Goal: Answer question/provide support

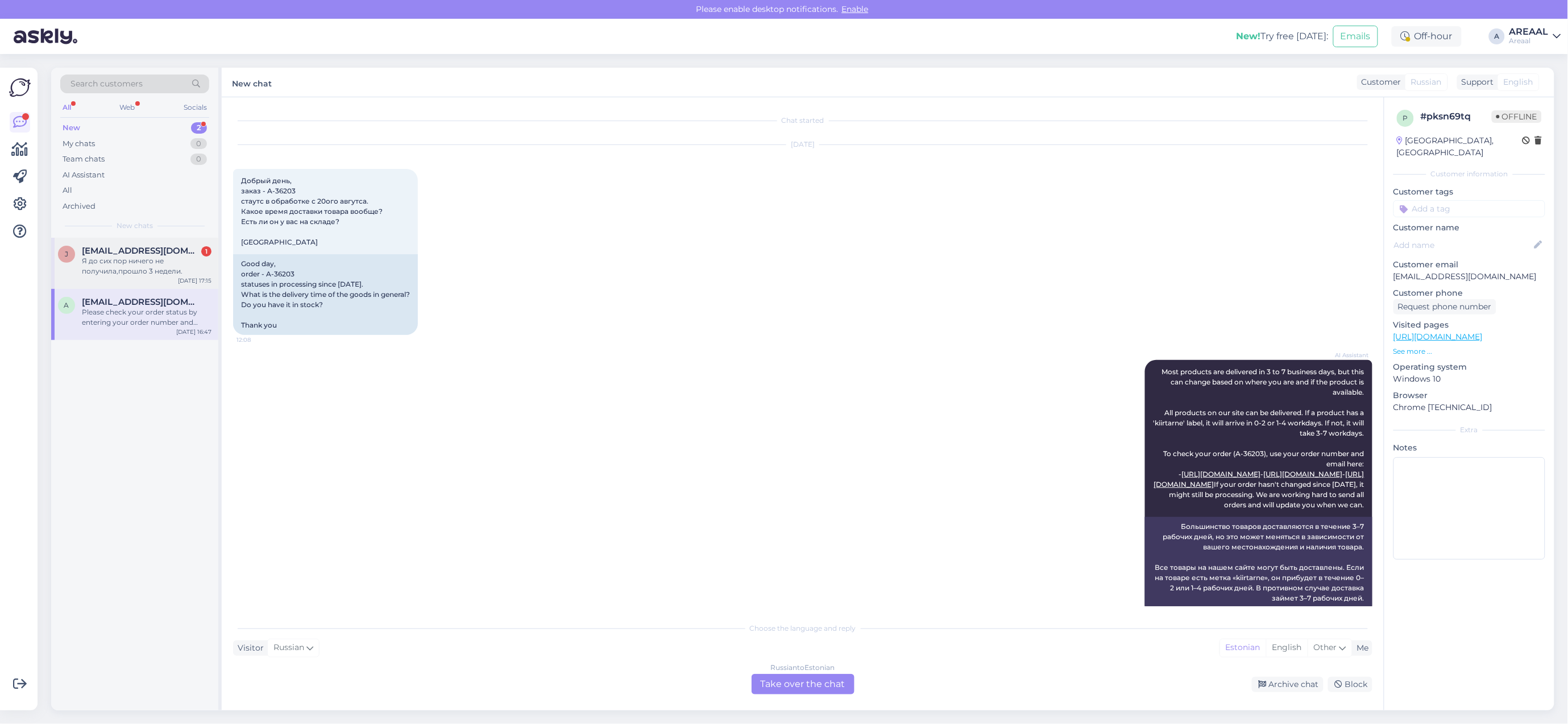
click at [155, 249] on span "[EMAIL_ADDRESS][DOMAIN_NAME]" at bounding box center [141, 250] width 118 height 10
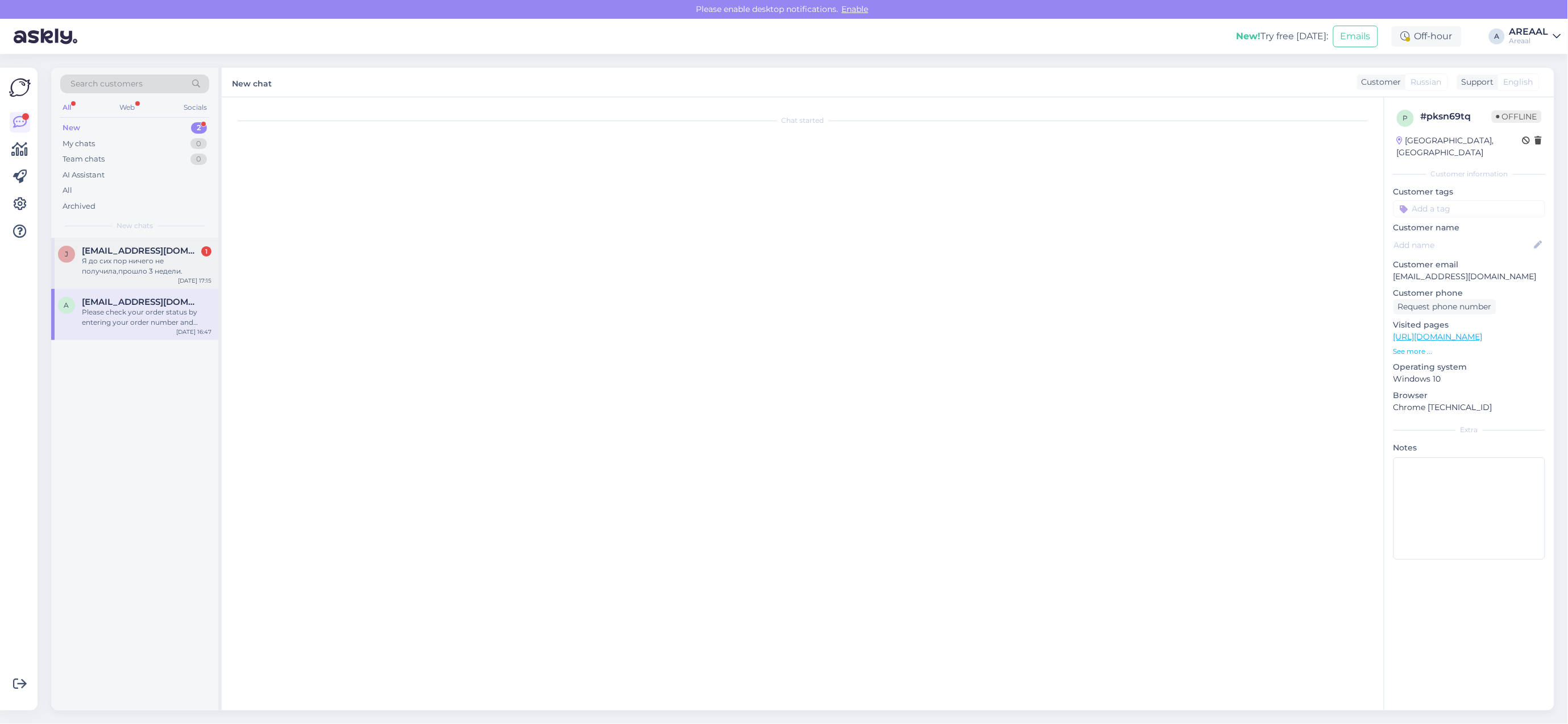
scroll to position [286, 0]
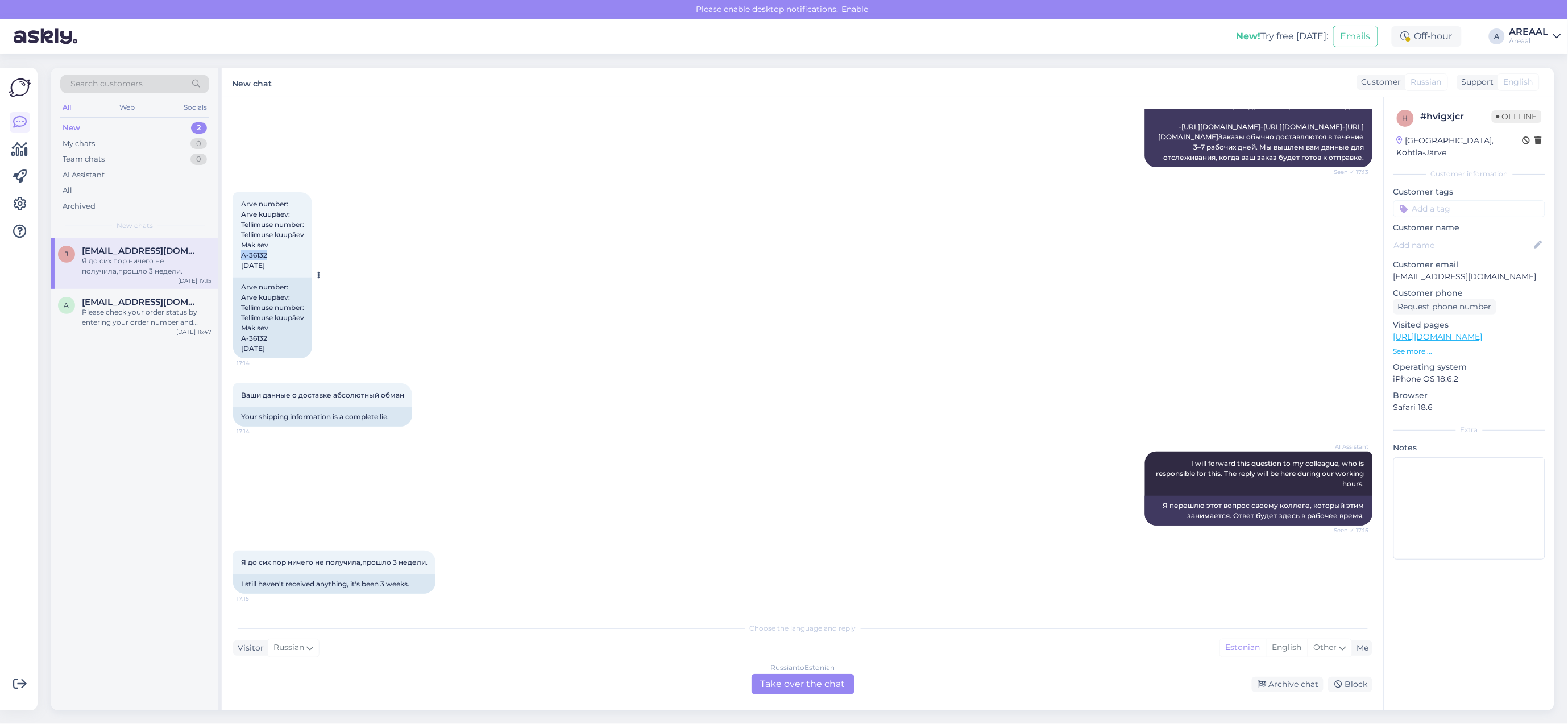
drag, startPoint x: 271, startPoint y: 254, endPoint x: 237, endPoint y: 254, distance: 34.0
click at [237, 254] on div "Arve number: Arve kuupäev: Tellimuse number: Tellimuse kuupäev Mak sev A-36132 …" at bounding box center [272, 234] width 79 height 85
copy span "A-36132"
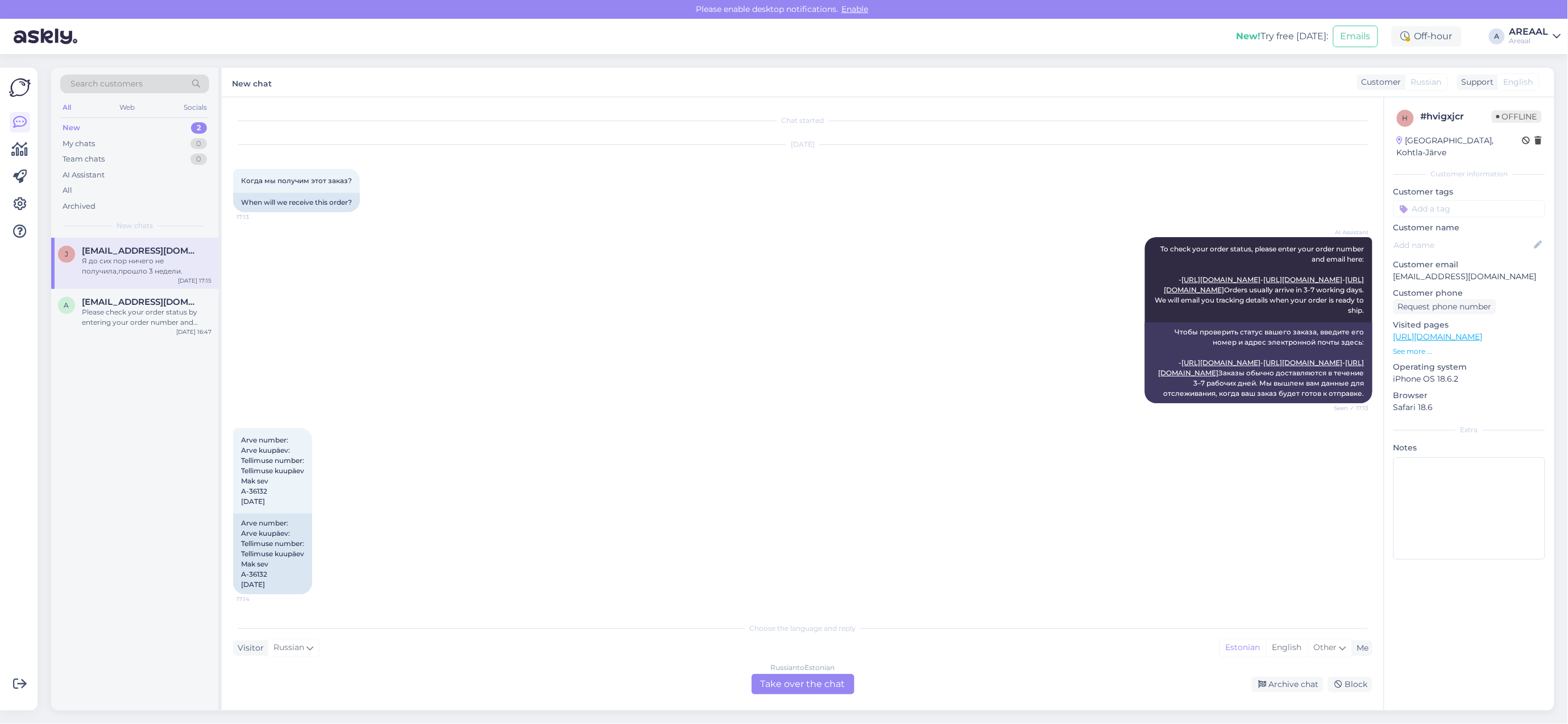
click at [446, 332] on div "AI Assistant To check your order status, please enter your order number and ema…" at bounding box center [802, 320] width 1139 height 191
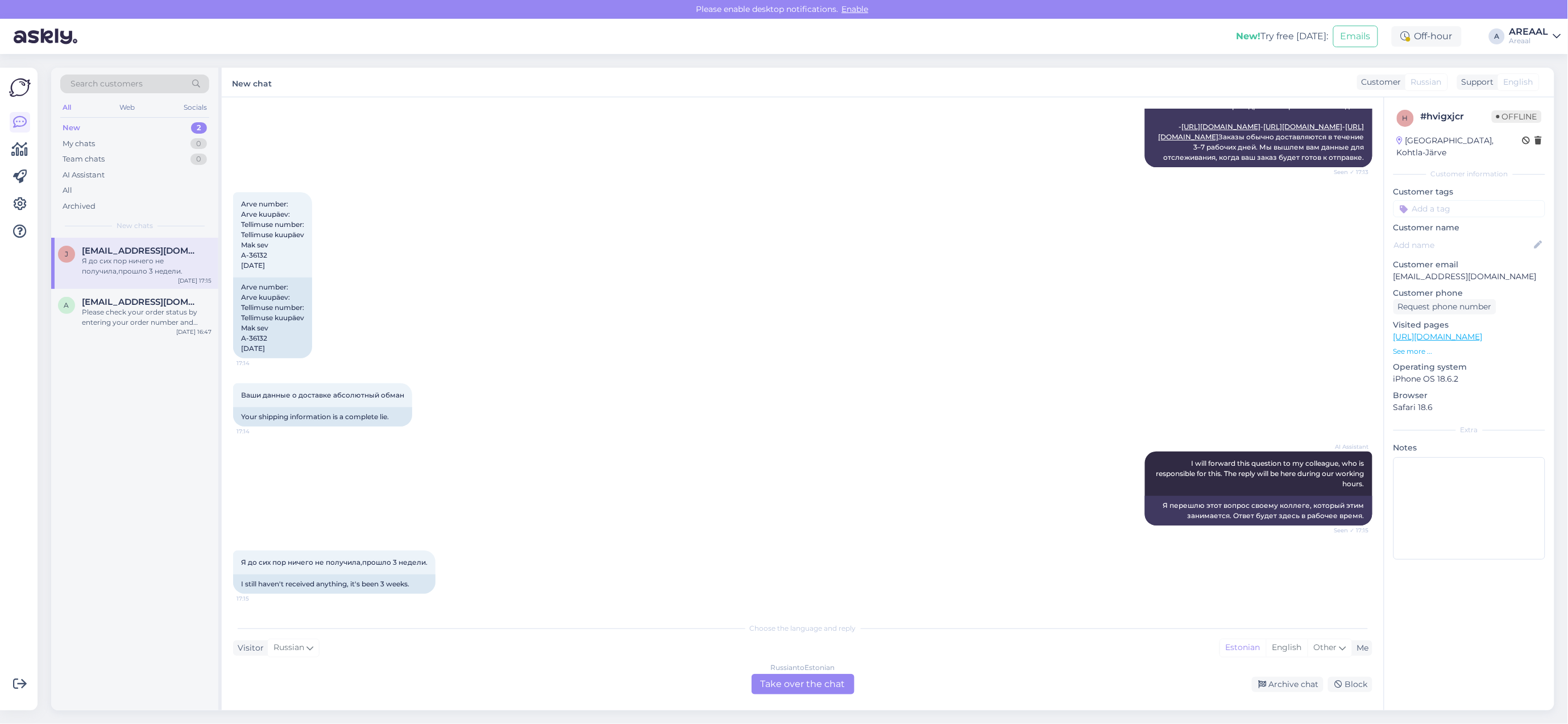
scroll to position [286, 0]
copy div "A-36132"
drag, startPoint x: 267, startPoint y: 338, endPoint x: 229, endPoint y: 338, distance: 38.0
click at [229, 338] on div "Chat started Sep 4 2025 Когда мы получим этот заказ? 17:13 When will we receive…" at bounding box center [803, 403] width 1163 height 612
drag, startPoint x: 1519, startPoint y: 83, endPoint x: 1450, endPoint y: 160, distance: 103.4
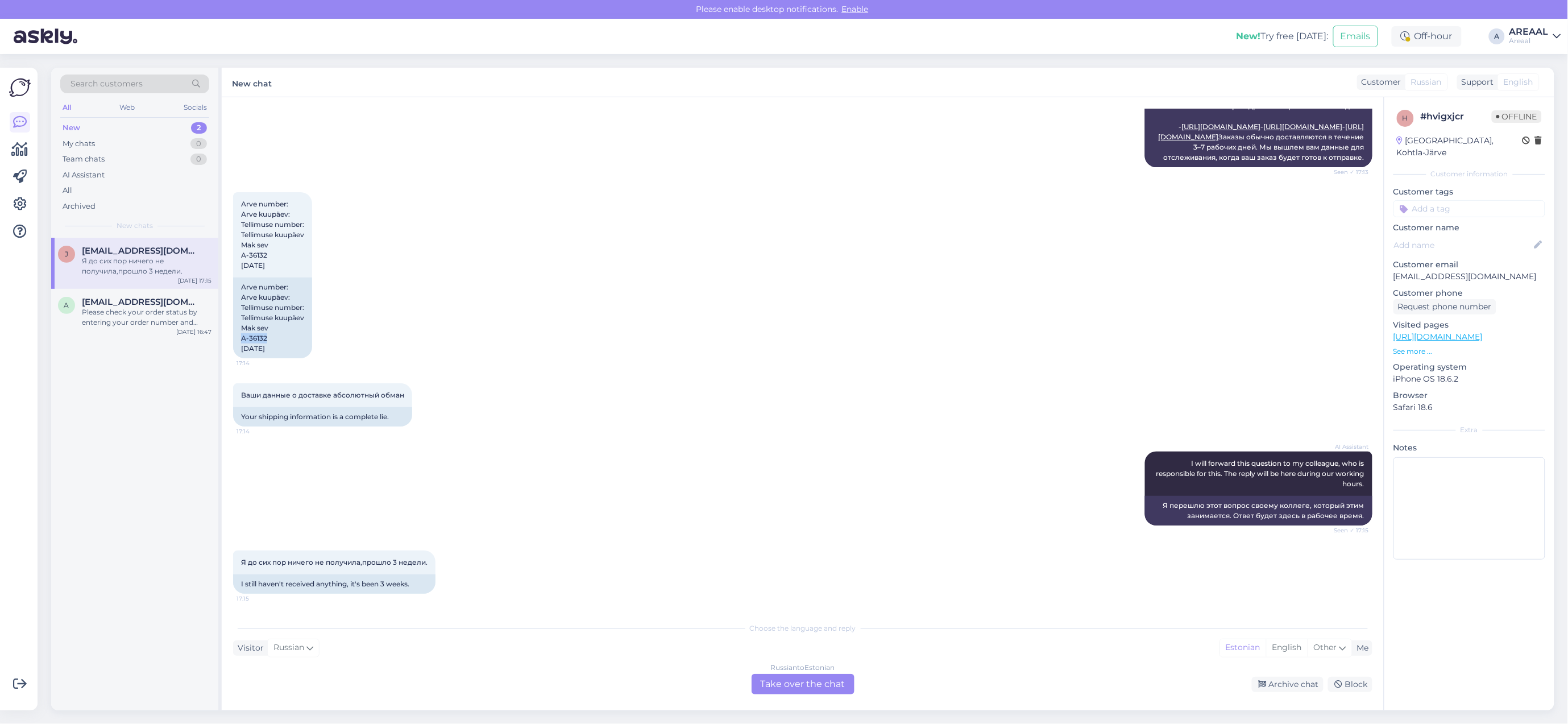
click at [1519, 83] on span "English" at bounding box center [1518, 82] width 30 height 12
click at [1295, 685] on div "Archive chat" at bounding box center [1288, 684] width 71 height 15
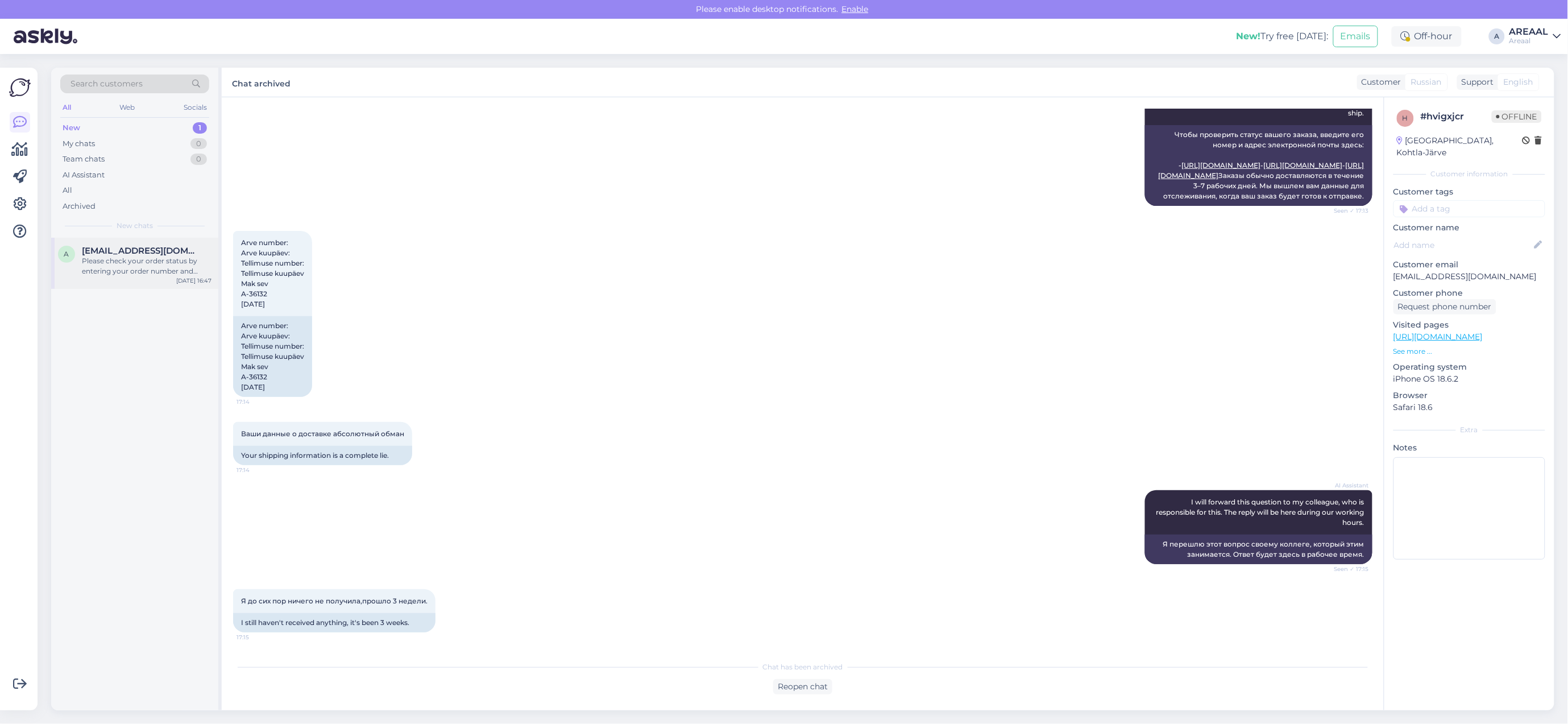
click at [144, 267] on div "Please check your order status by entering your order number and email here: - …" at bounding box center [146, 266] width 129 height 20
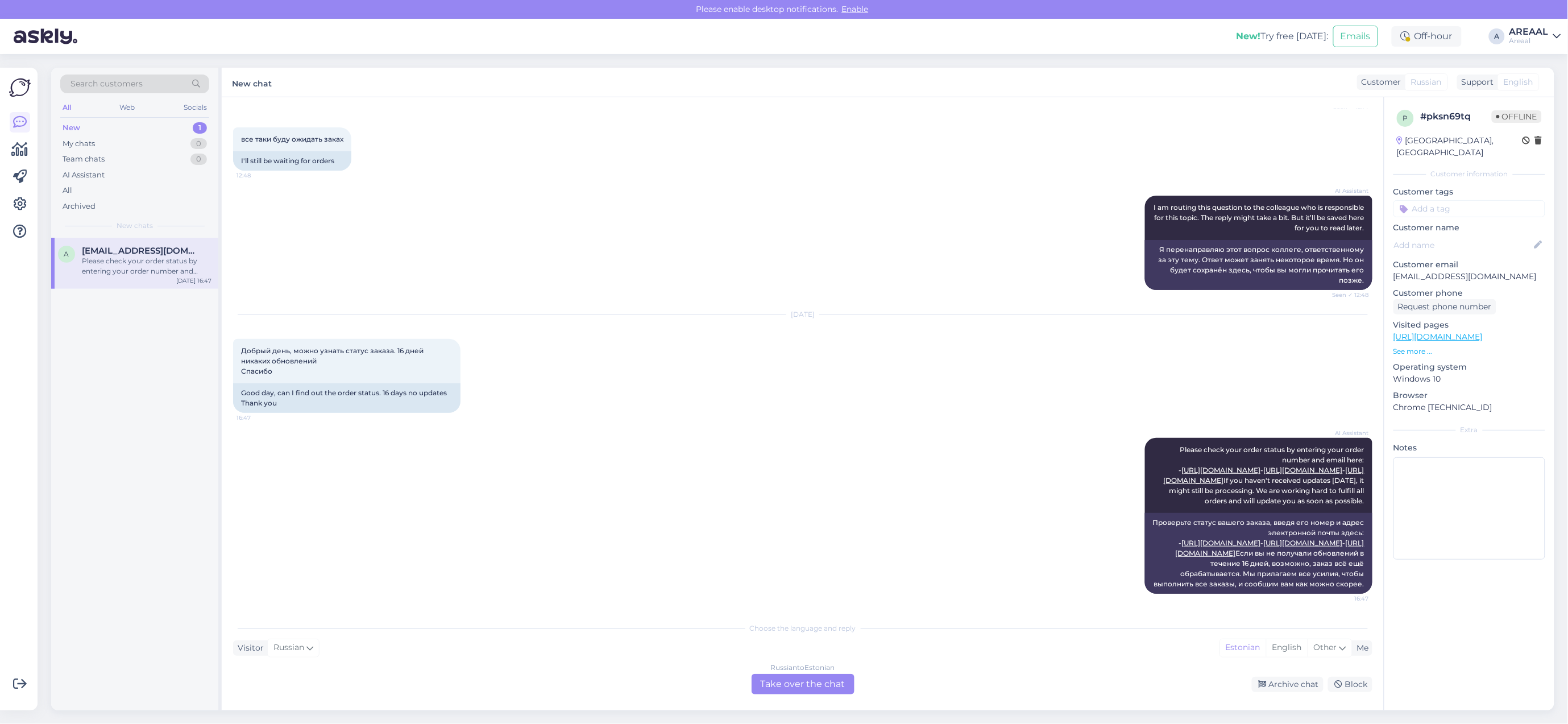
click at [629, 324] on div "Sep 4 2025 Добрый день, можно узнать статус заказа. 16 дней никаких обновлений …" at bounding box center [802, 364] width 1139 height 123
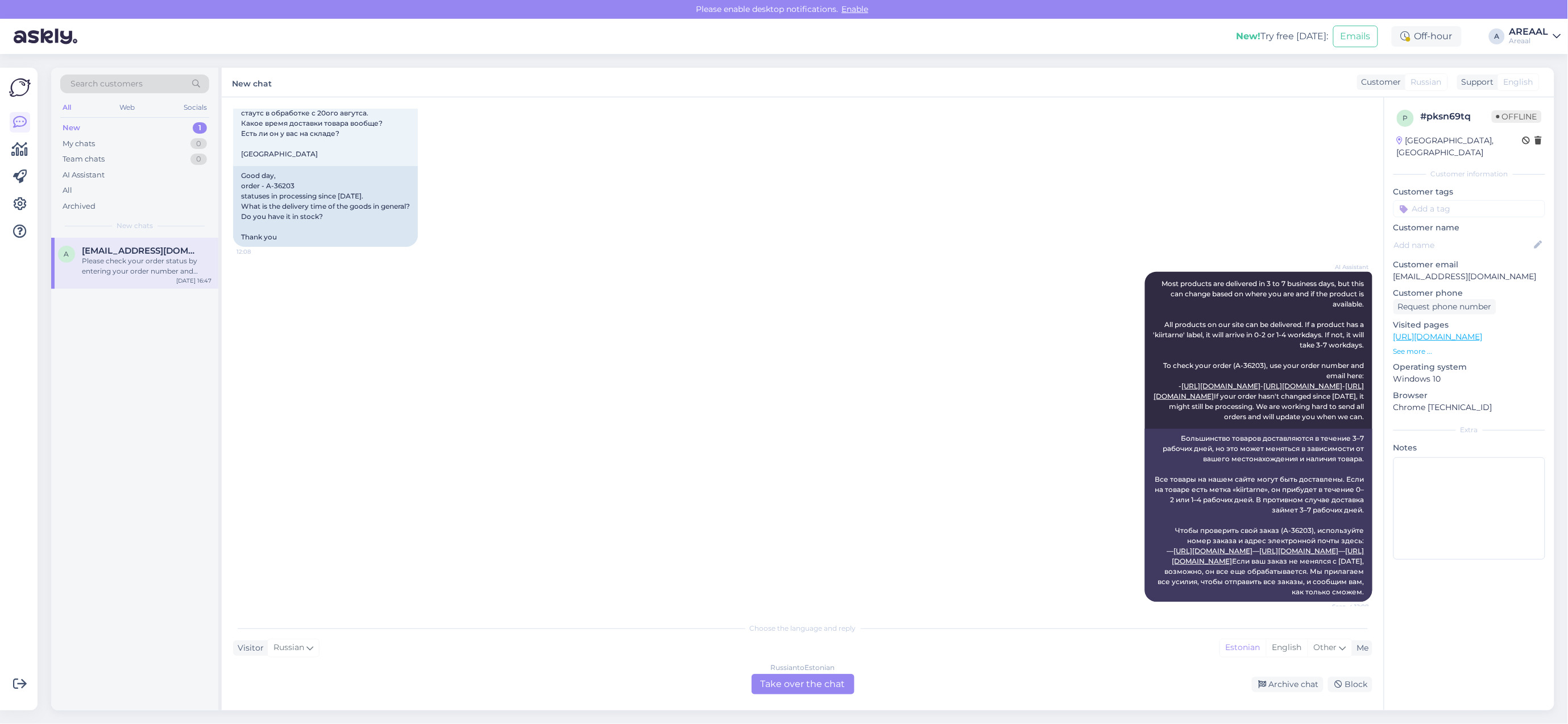
scroll to position [61, 0]
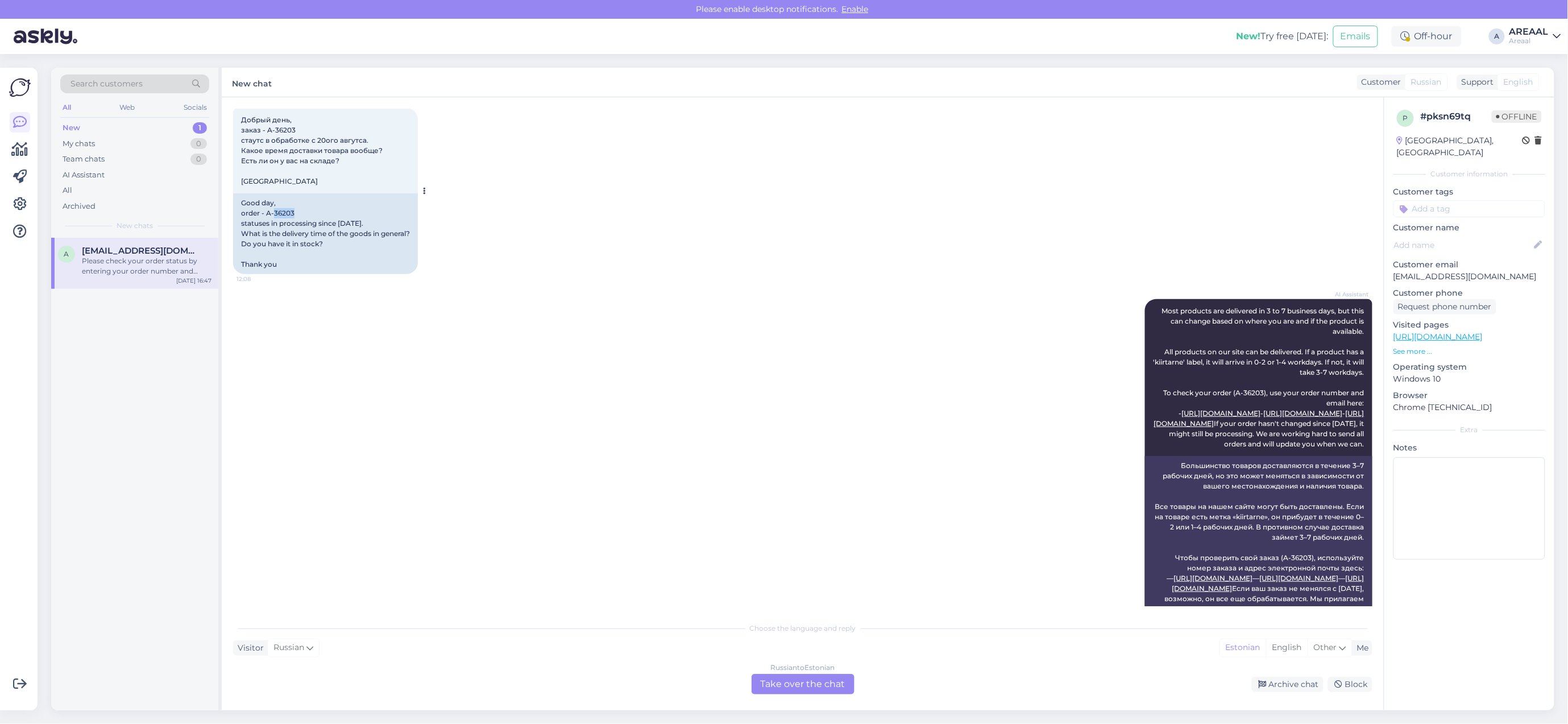
drag, startPoint x: 299, startPoint y: 208, endPoint x: 275, endPoint y: 214, distance: 24.7
click at [275, 214] on div "Good day, order - A-36203 statuses in processing since 20th August. What is the…" at bounding box center [325, 234] width 185 height 81
drag, startPoint x: 267, startPoint y: 209, endPoint x: 351, endPoint y: 210, distance: 84.0
click at [351, 210] on div "Good day, order - A-36203 statuses in processing since 20th August. What is the…" at bounding box center [325, 234] width 185 height 81
copy div "A-36203"
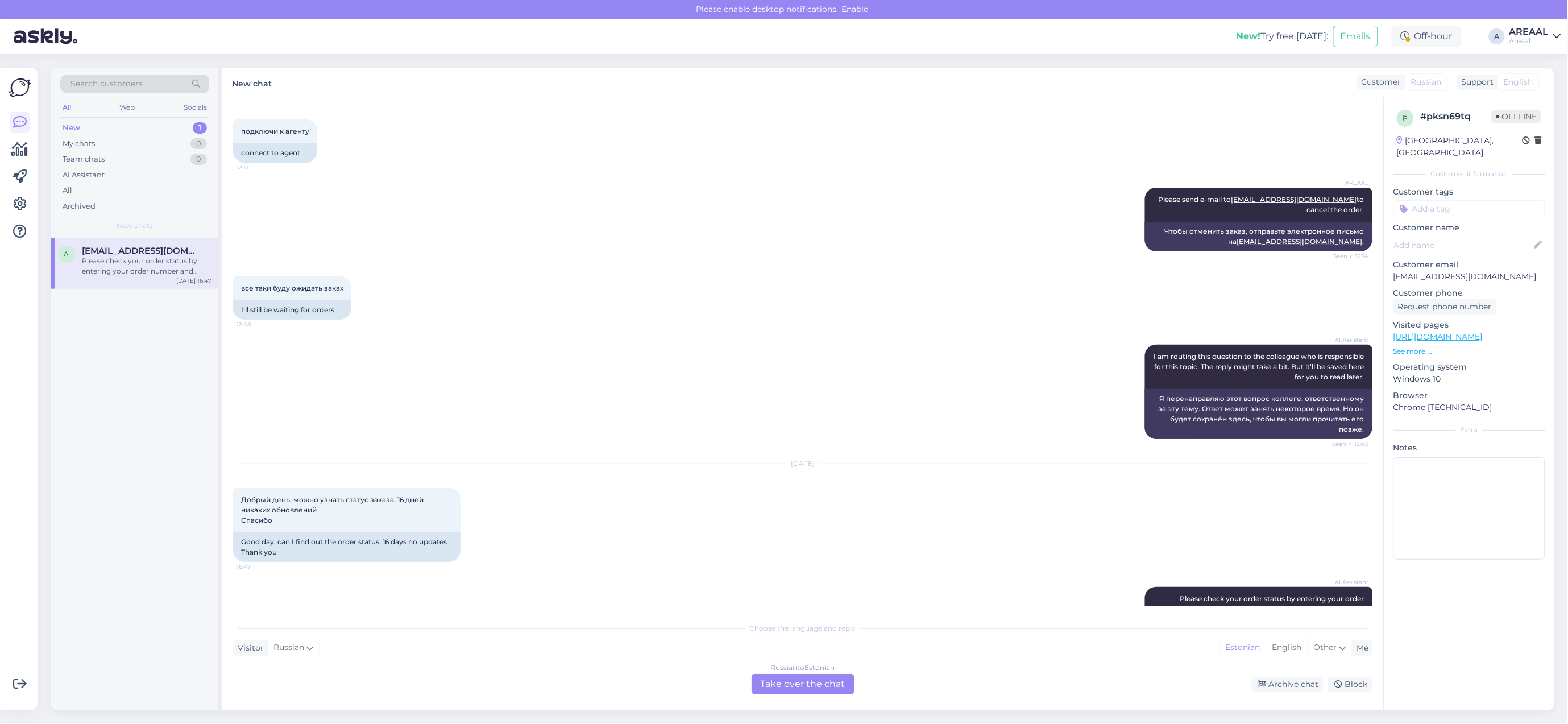
scroll to position [1482, 0]
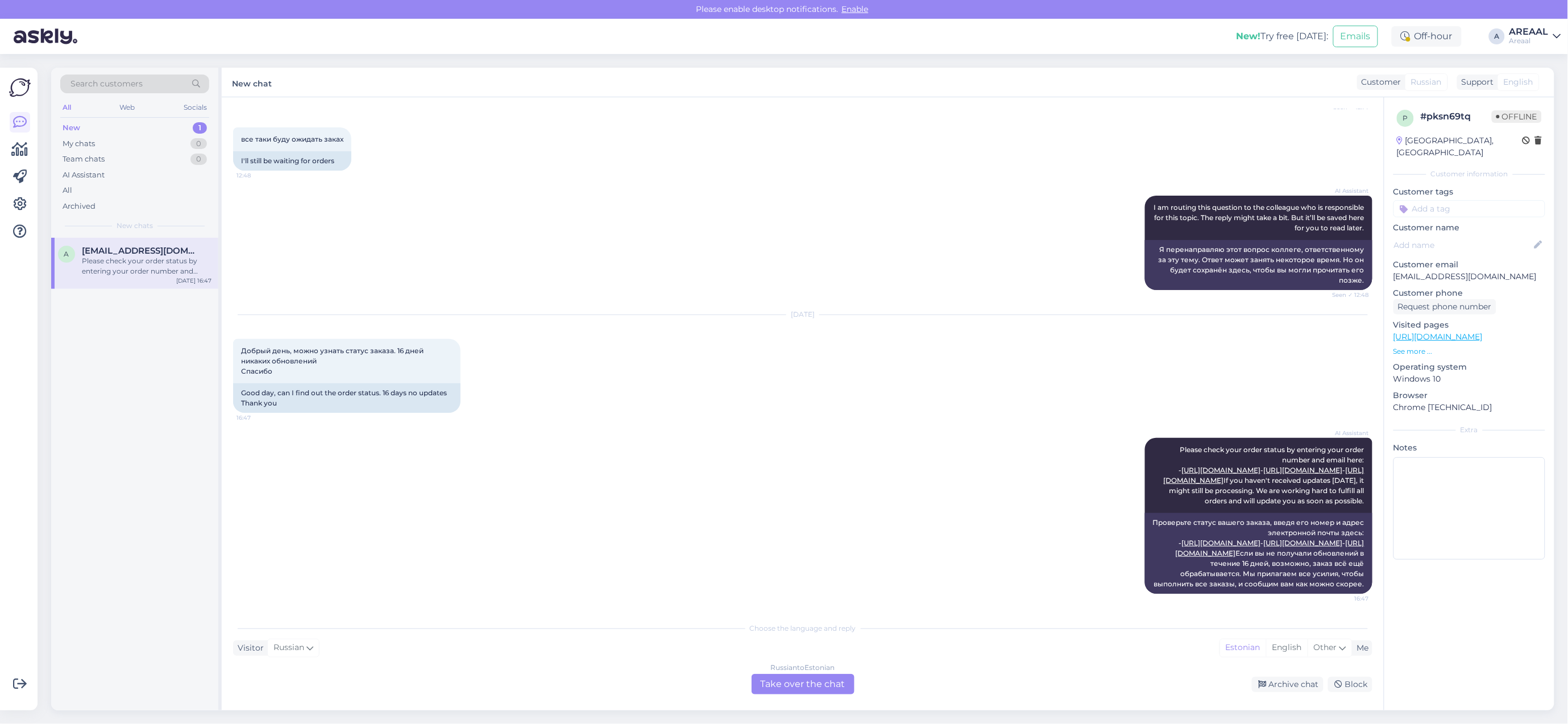
click at [765, 425] on div "AI Assistant Please check your order status by entering your order number and e…" at bounding box center [802, 515] width 1139 height 181
click at [761, 677] on div "Russian to Estonian Take over the chat" at bounding box center [803, 683] width 103 height 20
click at [762, 673] on div "Choose the language and reply Visitor Russian Me Estonian English Other Russian…" at bounding box center [802, 655] width 1139 height 78
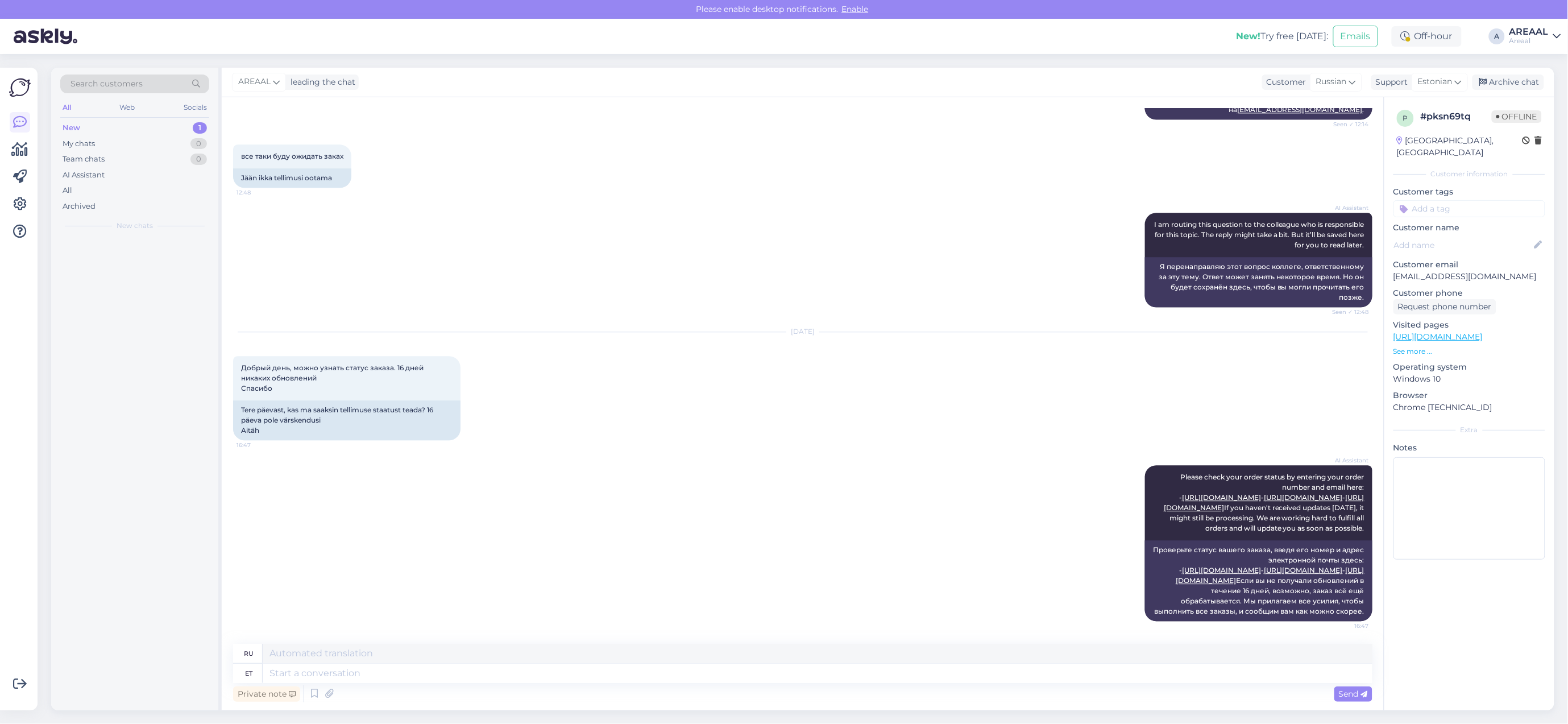
scroll to position [1465, 0]
click at [762, 677] on textarea at bounding box center [817, 673] width 1110 height 19
type textarea "Approximate deliv"
type textarea "Приблизительный"
type textarea "Approximate delivery tim"
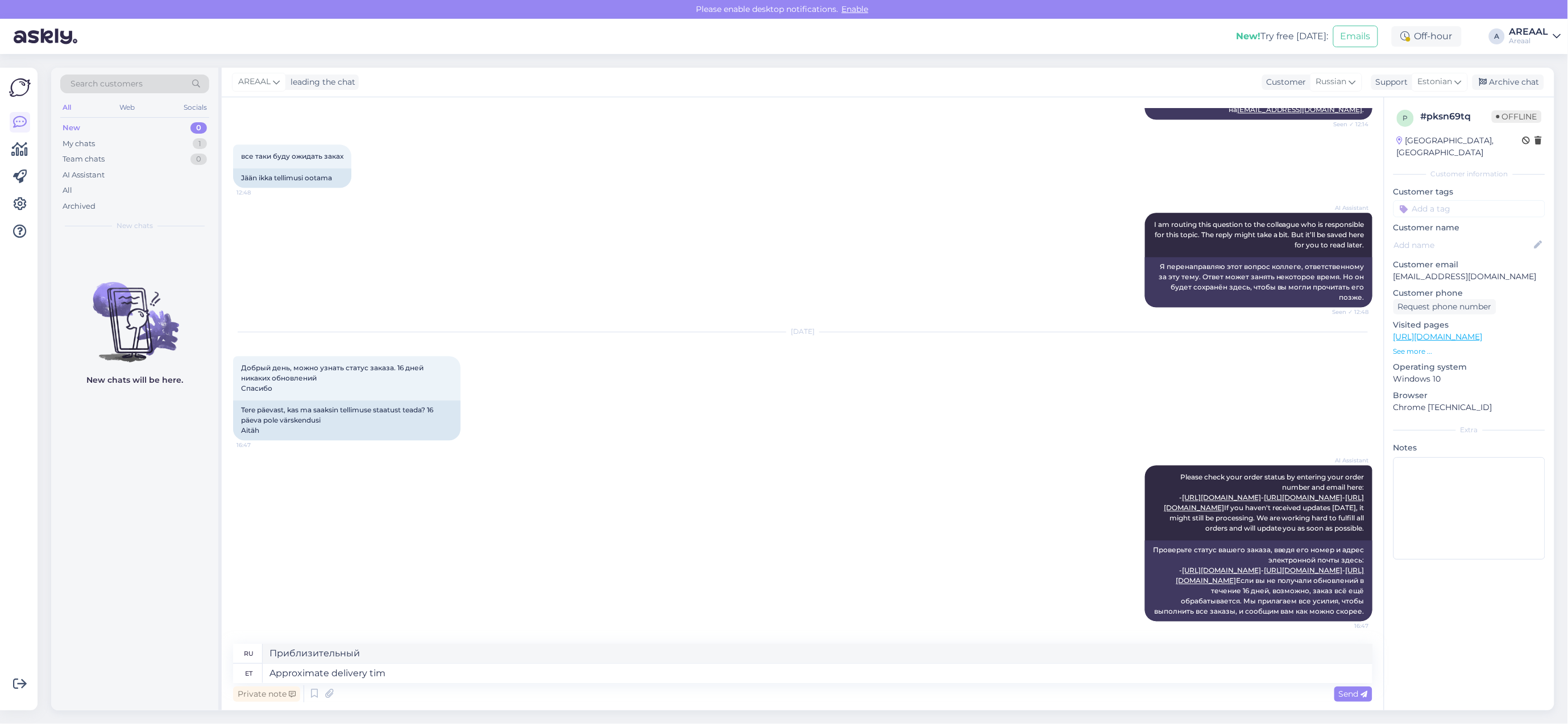
type textarea "Ориентировочная доставка"
type textarea "Approximate delivery time 4"
type textarea "Примерное время доставки"
type textarea "Approximate delivery time 4 week"
type textarea "Примерное время доставки 4"
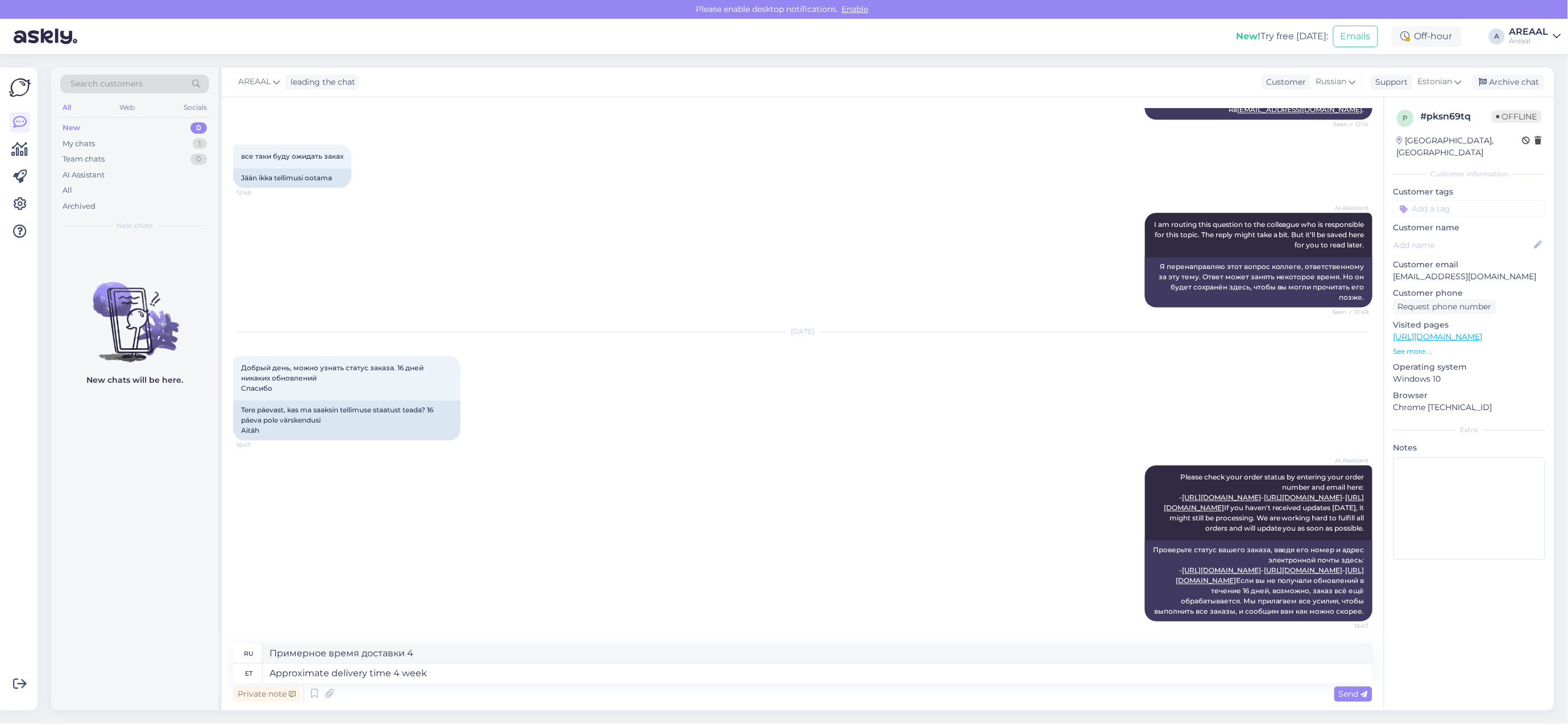
type textarea "Approximate delivery time 4 weeks"
type textarea "Ориентировочный срок доставки 4 недели."
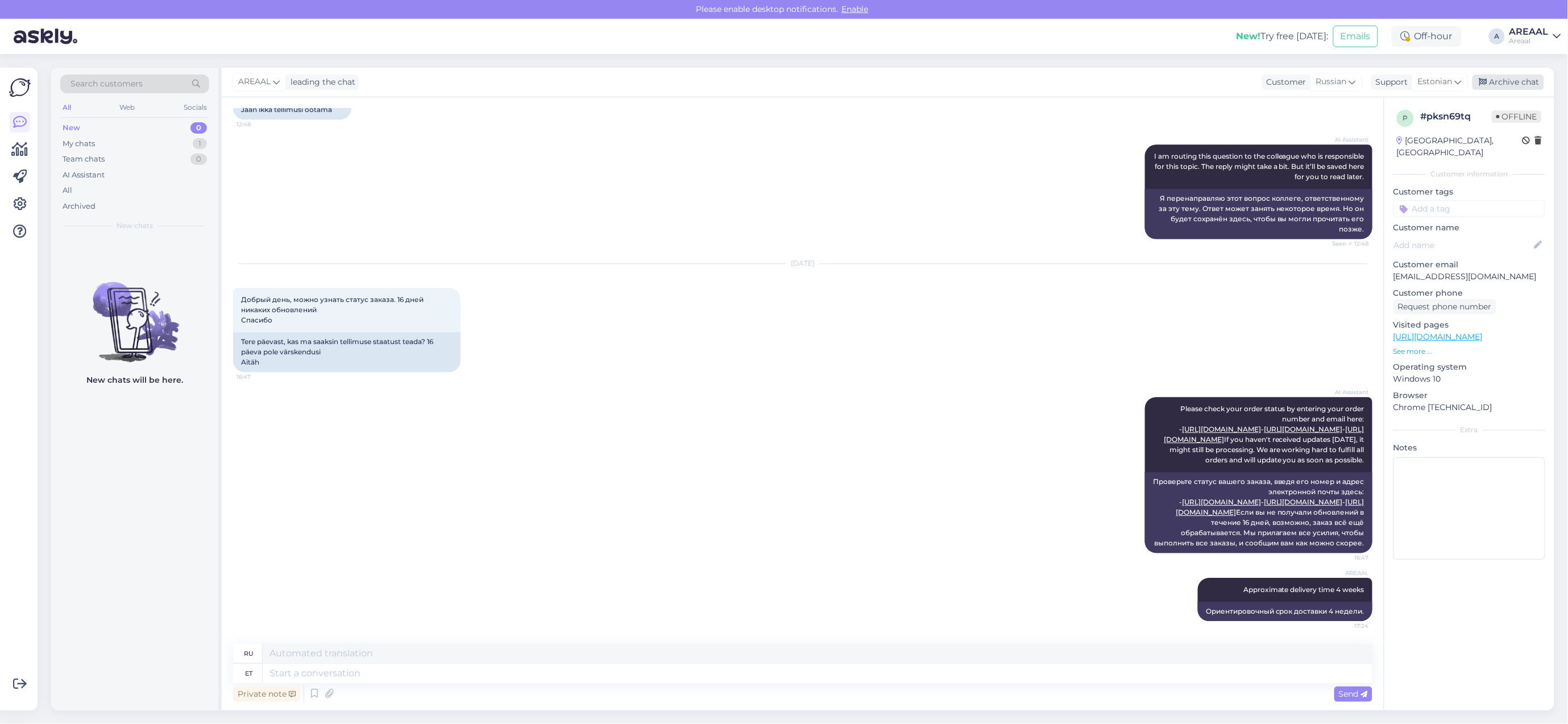
click at [1509, 87] on div "Archive chat" at bounding box center [1508, 82] width 71 height 15
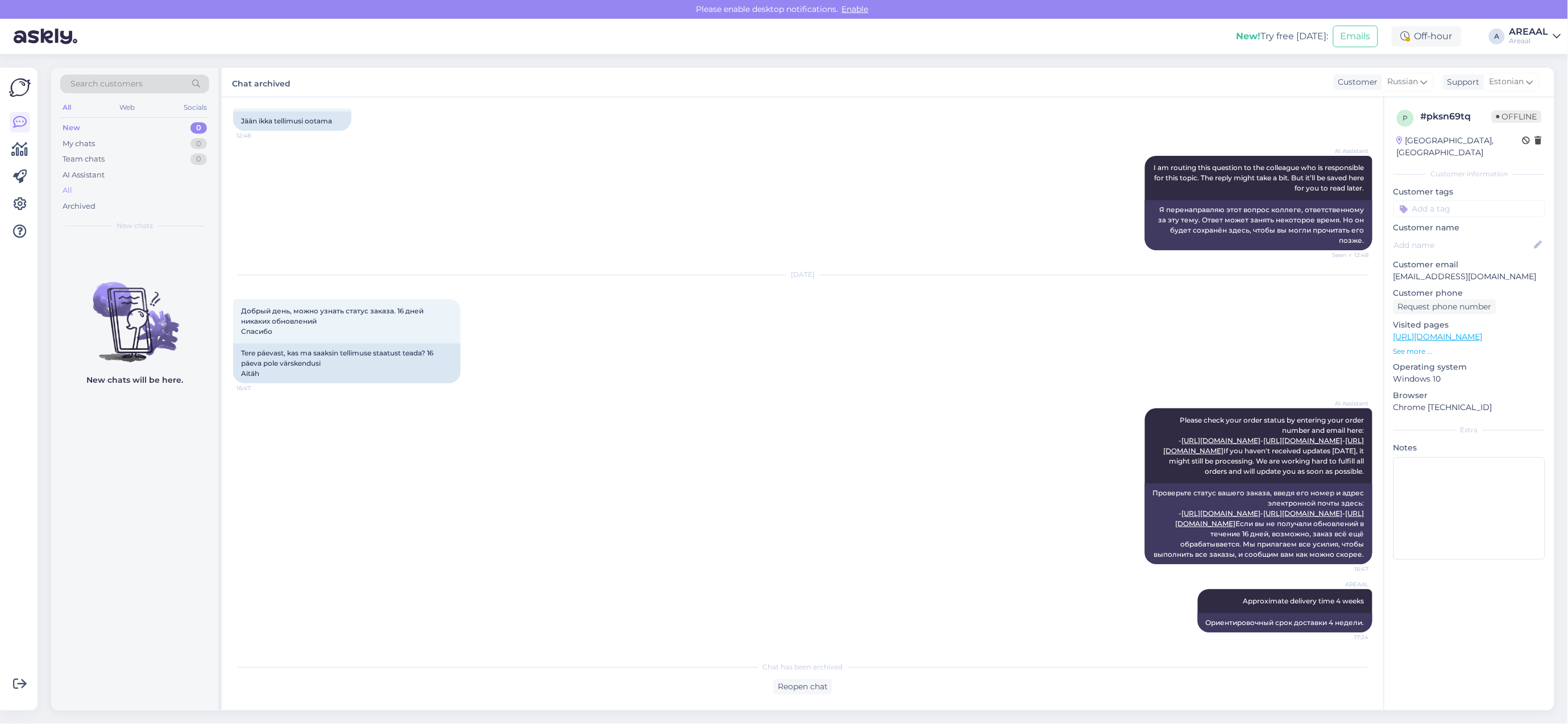
click at [186, 196] on div "All" at bounding box center [135, 190] width 149 height 16
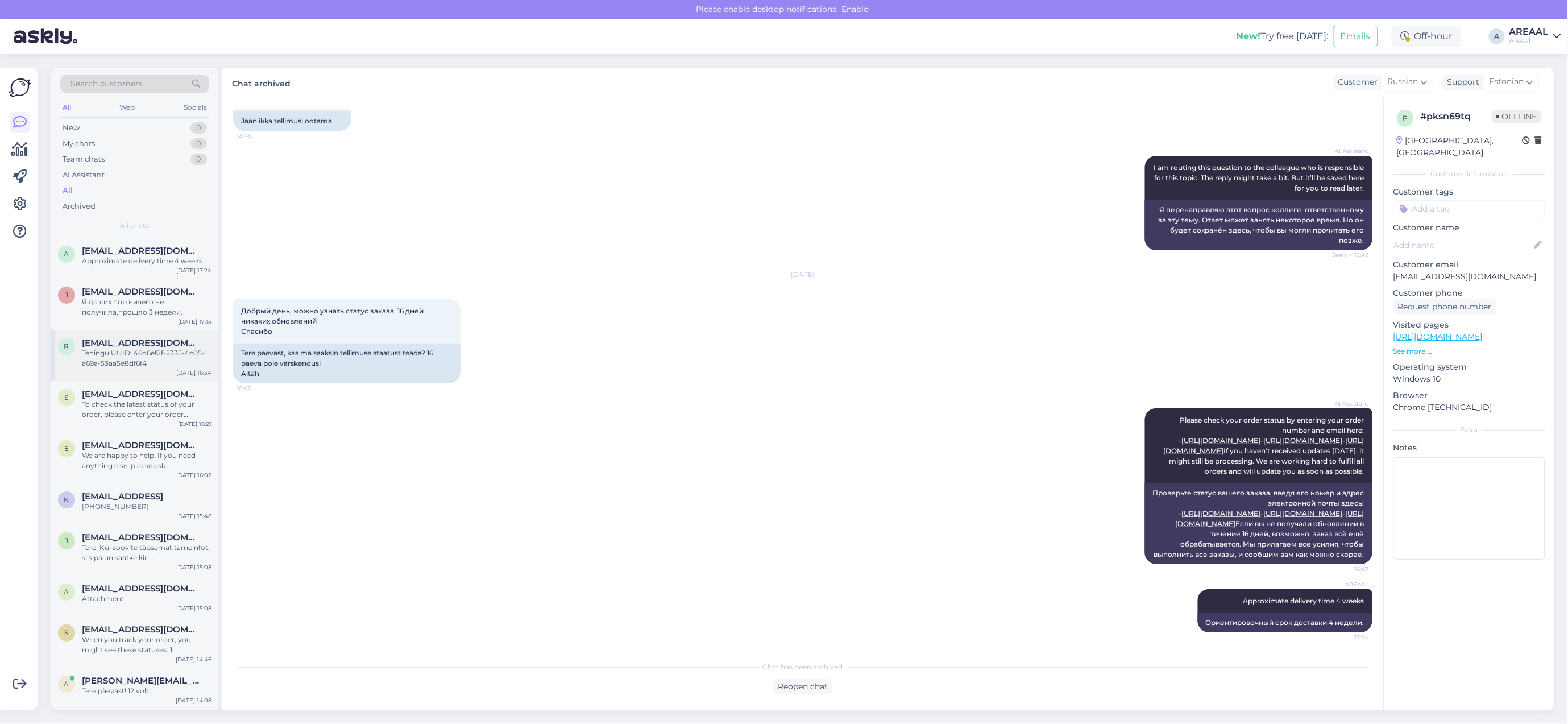
click at [196, 353] on div "Tehingu UUID: 46d6ef2f-2335-4c05-a69a-53aa5e8df6f4" at bounding box center [146, 357] width 129 height 20
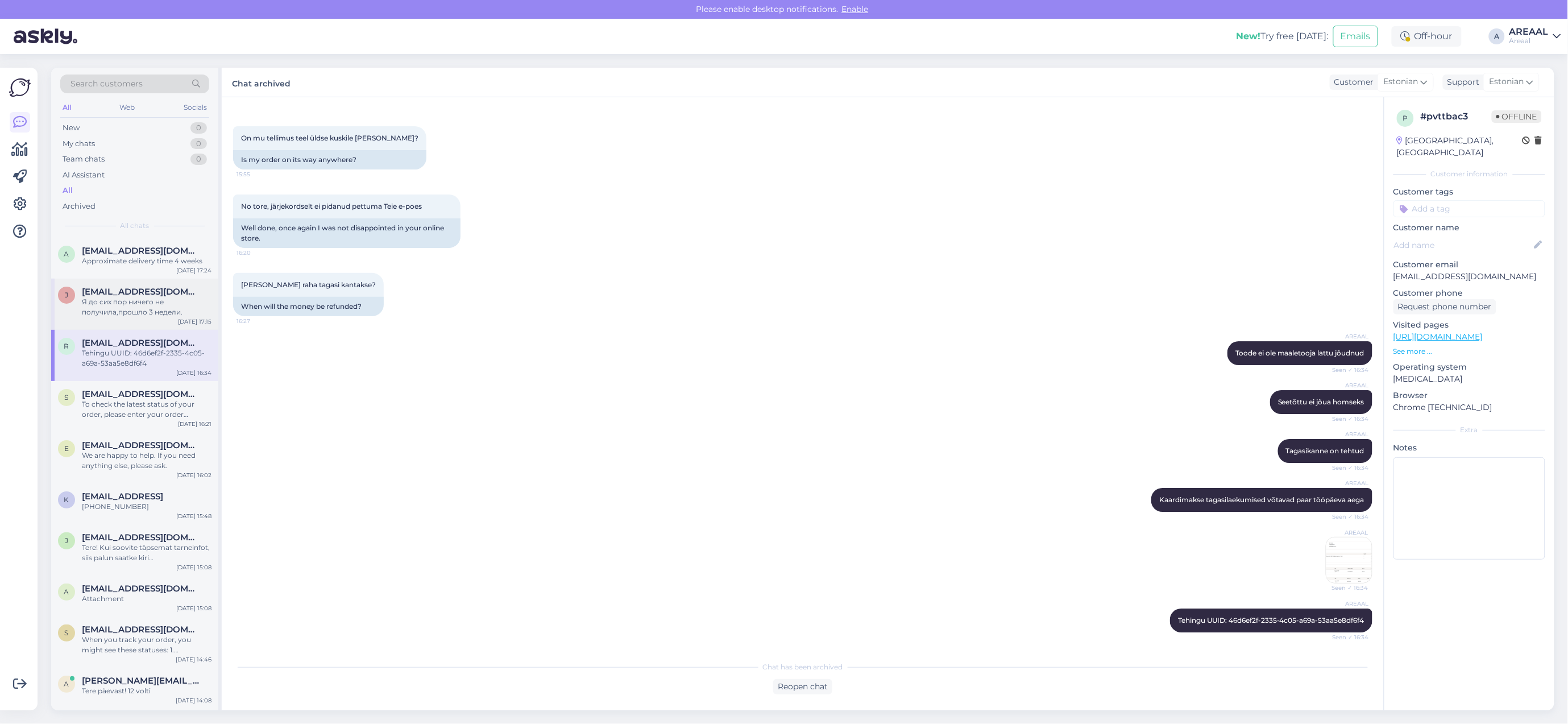
click at [182, 315] on div "Я до сих пор ничего не получила,прошло 3 недели." at bounding box center [146, 307] width 129 height 20
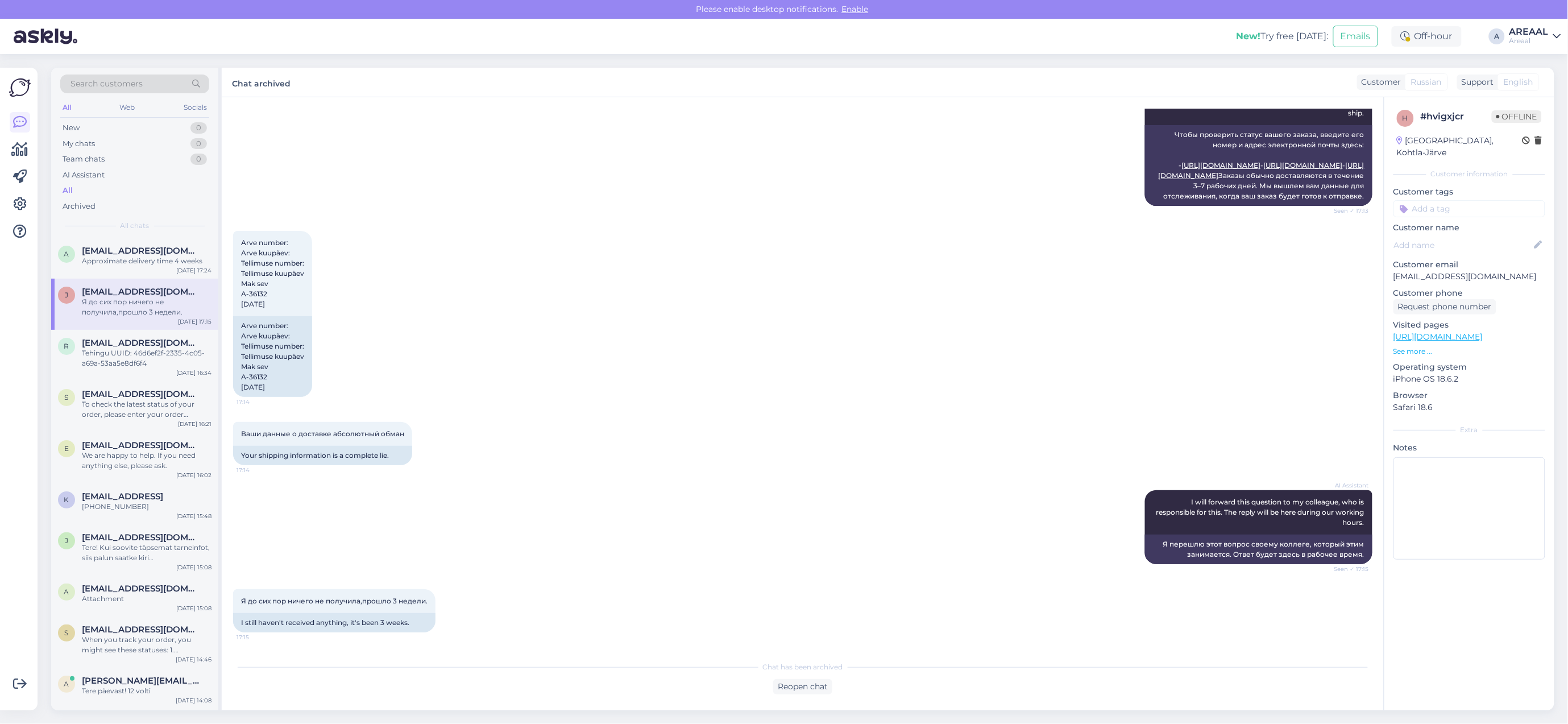
click at [192, 283] on div "j jelenakli@mai.ru Я до сих пор ничего не получила,прошло 3 недели. Sep 4 17:15" at bounding box center [135, 304] width 167 height 51
